Goal: Transaction & Acquisition: Download file/media

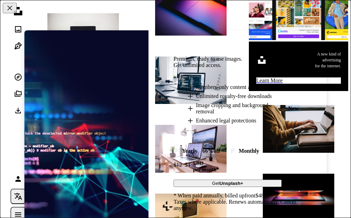
scroll to position [237, 0]
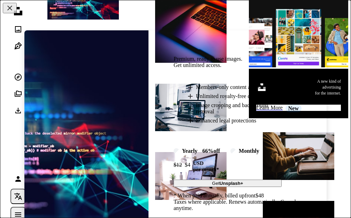
click at [109, 86] on img at bounding box center [86, 131] width 124 height 202
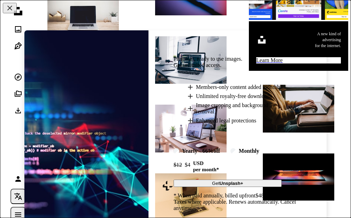
scroll to position [315, 0]
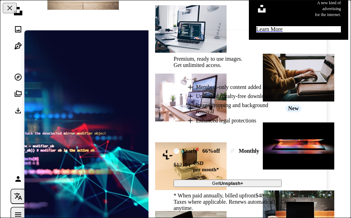
click at [148, 31] on img at bounding box center [86, 131] width 124 height 202
click at [148, 27] on div "An X shape Premium, ready to use images. Get unlimited access. A plus sign Memb…" at bounding box center [175, 109] width 351 height 218
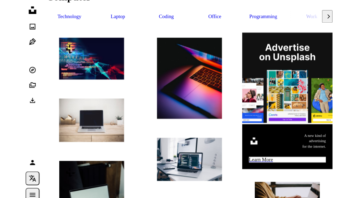
scroll to position [163, 0]
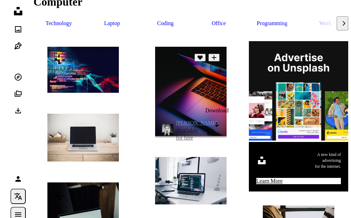
click at [219, 127] on icon "Arrow pointing down" at bounding box center [217, 124] width 6 height 8
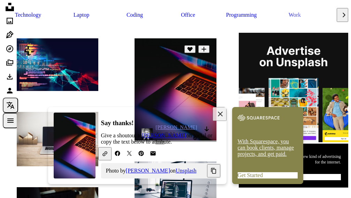
scroll to position [305, 0]
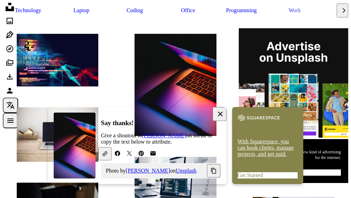
click at [222, 114] on icon "An X shape" at bounding box center [220, 114] width 8 height 8
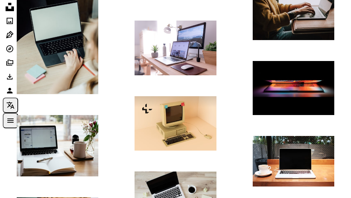
scroll to position [550, 0]
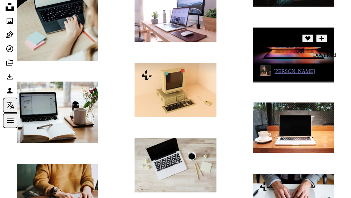
click at [324, 70] on icon "Download" at bounding box center [325, 70] width 5 height 5
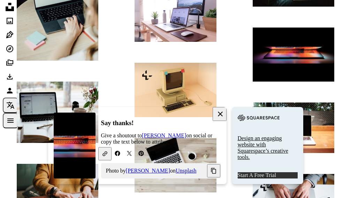
click at [222, 114] on icon "An X shape" at bounding box center [220, 114] width 8 height 8
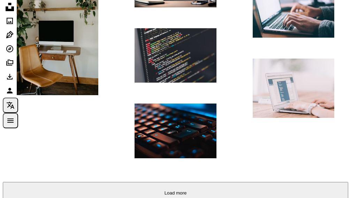
scroll to position [859, 0]
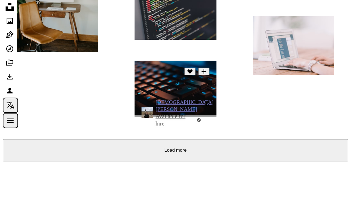
click at [206, 106] on icon "Arrow pointing down" at bounding box center [207, 104] width 6 height 8
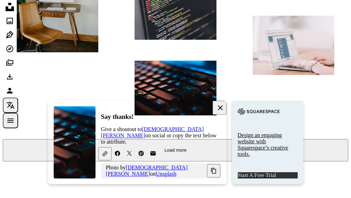
click at [221, 110] on icon "button" at bounding box center [220, 107] width 5 height 5
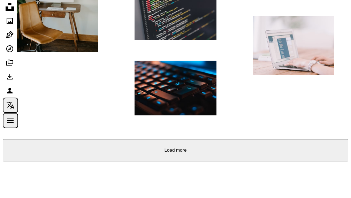
click at [200, 148] on button "Load more" at bounding box center [176, 150] width 346 height 22
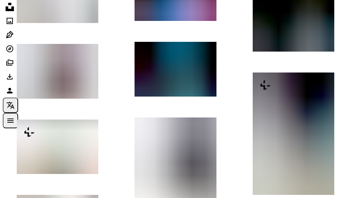
scroll to position [1185, 0]
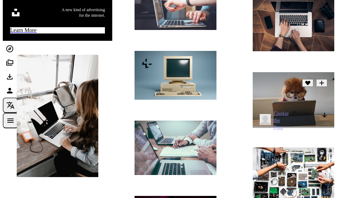
click at [324, 115] on icon "Download" at bounding box center [325, 115] width 5 height 5
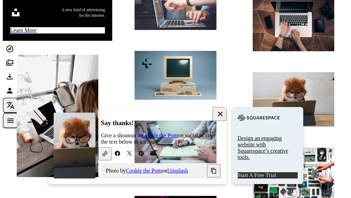
click at [217, 114] on icon "An X shape" at bounding box center [220, 114] width 8 height 8
